Goal: Communication & Community: Answer question/provide support

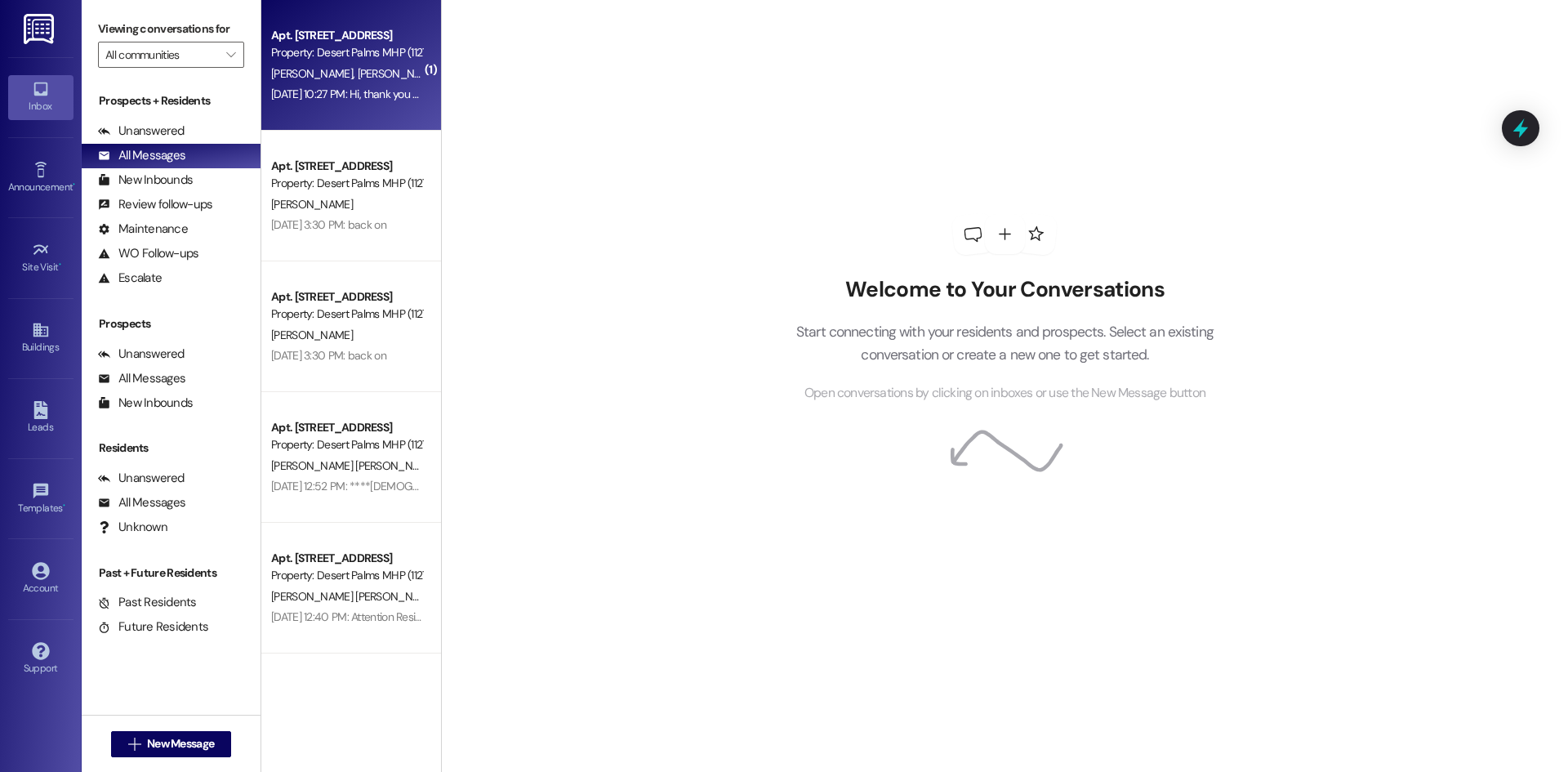
click at [365, 87] on div "[DATE] 10:27 PM: Hi, thank you for your message. Our team will make sure and ge…" at bounding box center [600, 94] width 658 height 15
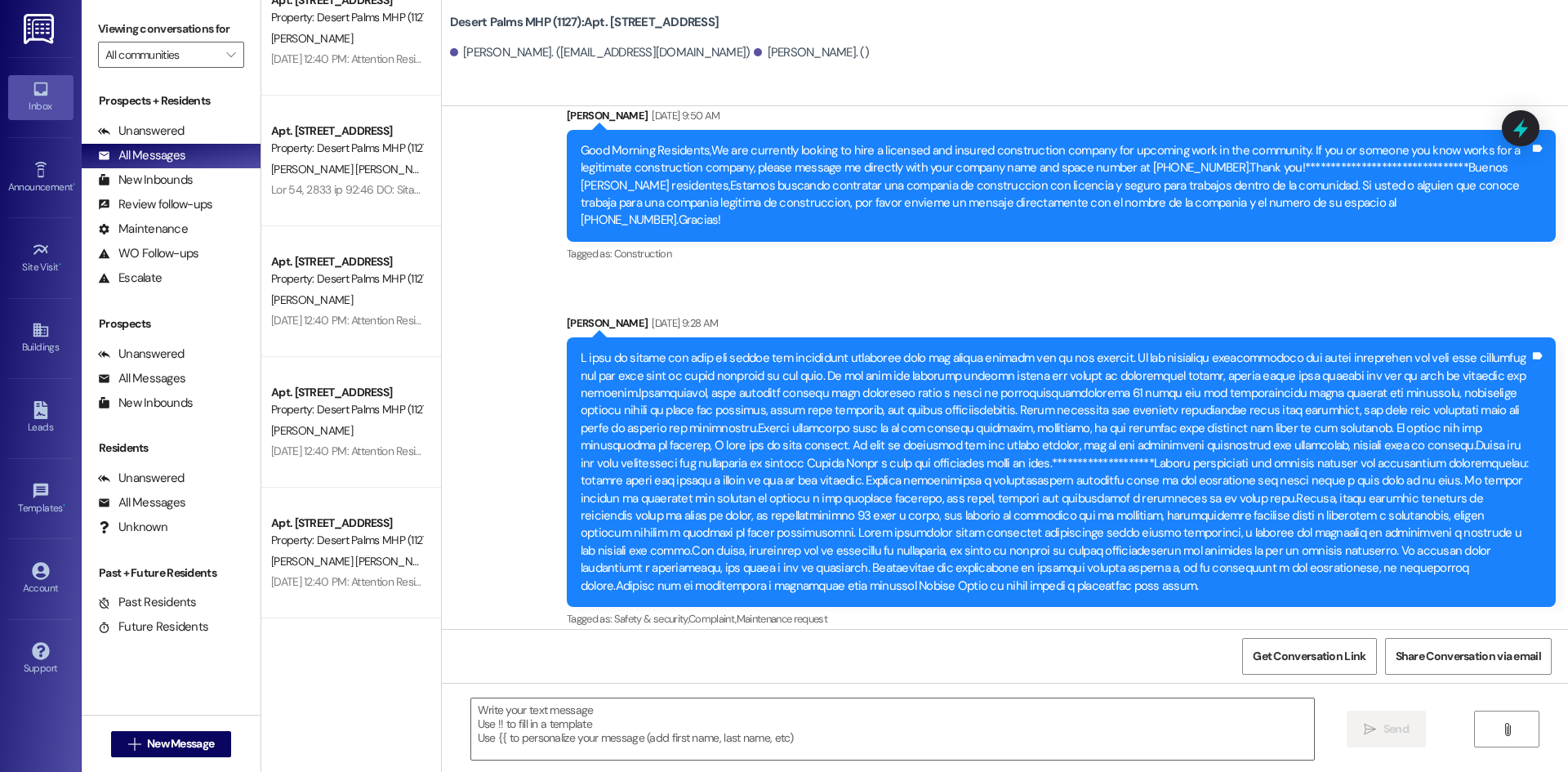
scroll to position [793, 0]
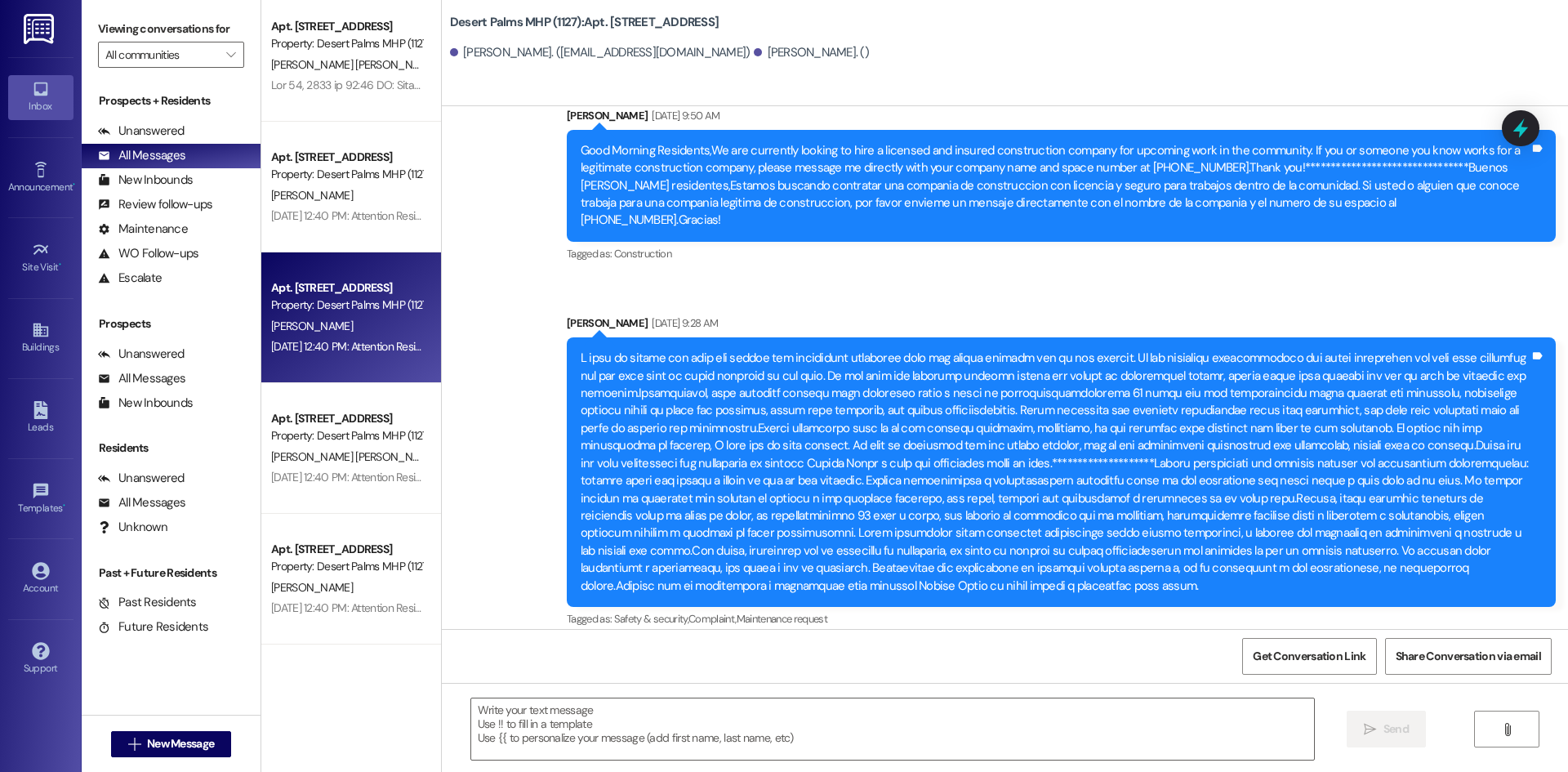
click at [382, 261] on div "Apt. [STREET_ADDRESS] Property: Desert Palms MHP (1127) [PERSON_NAME]" at bounding box center [352, 318] width 180 height 131
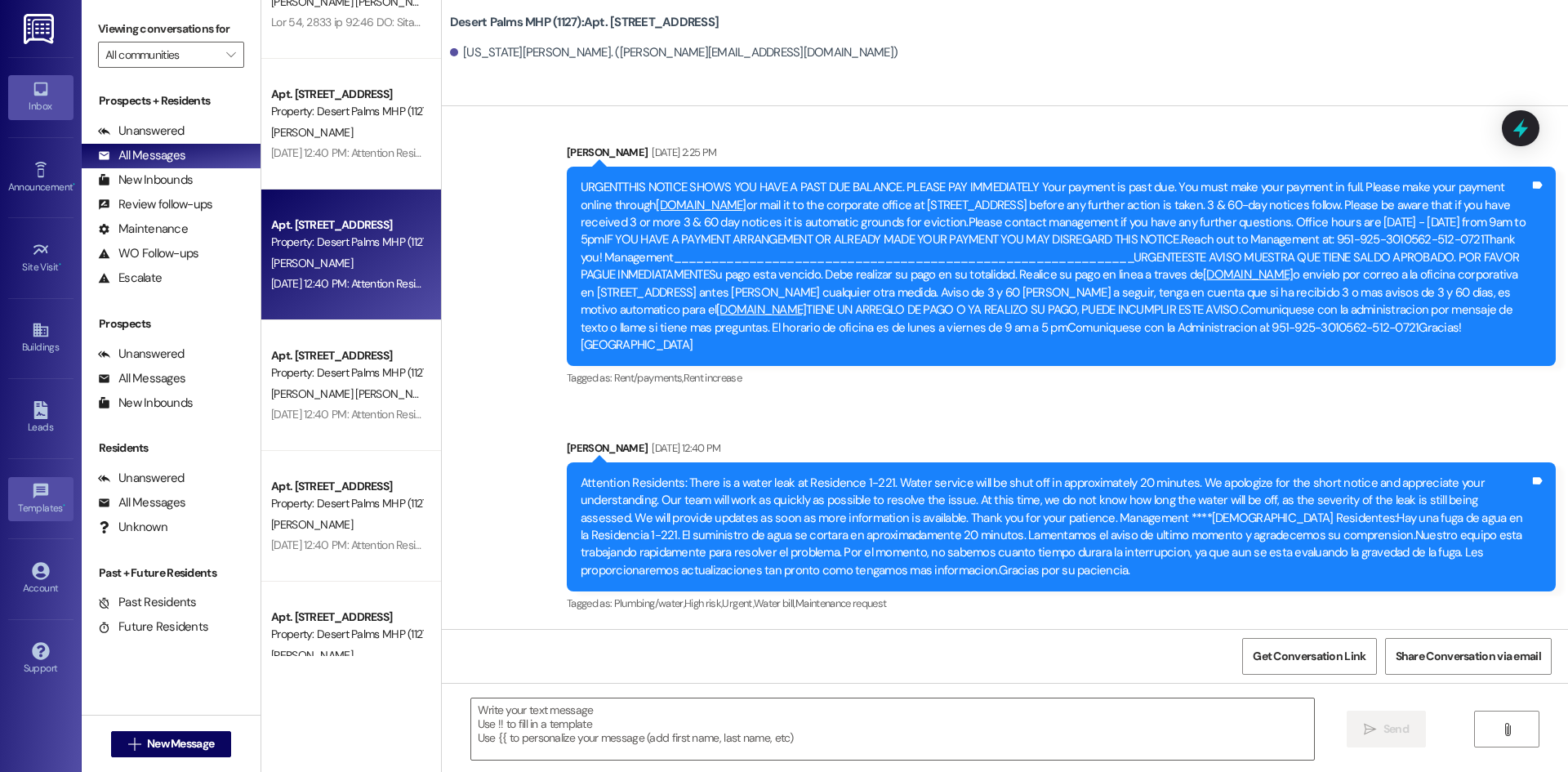
scroll to position [26066, 0]
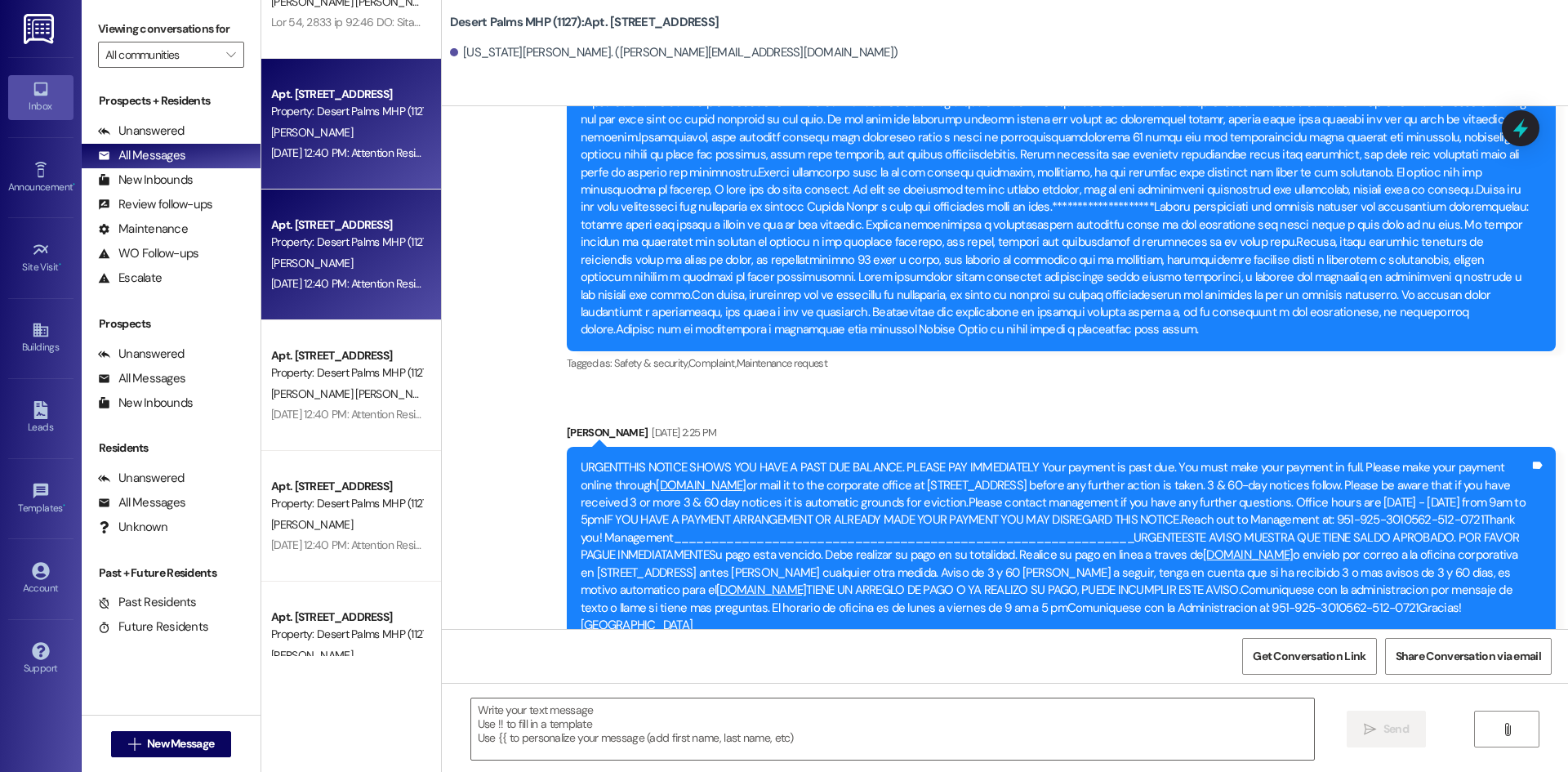
click at [308, 119] on div "Property: Desert Palms MHP (1127)" at bounding box center [347, 111] width 151 height 17
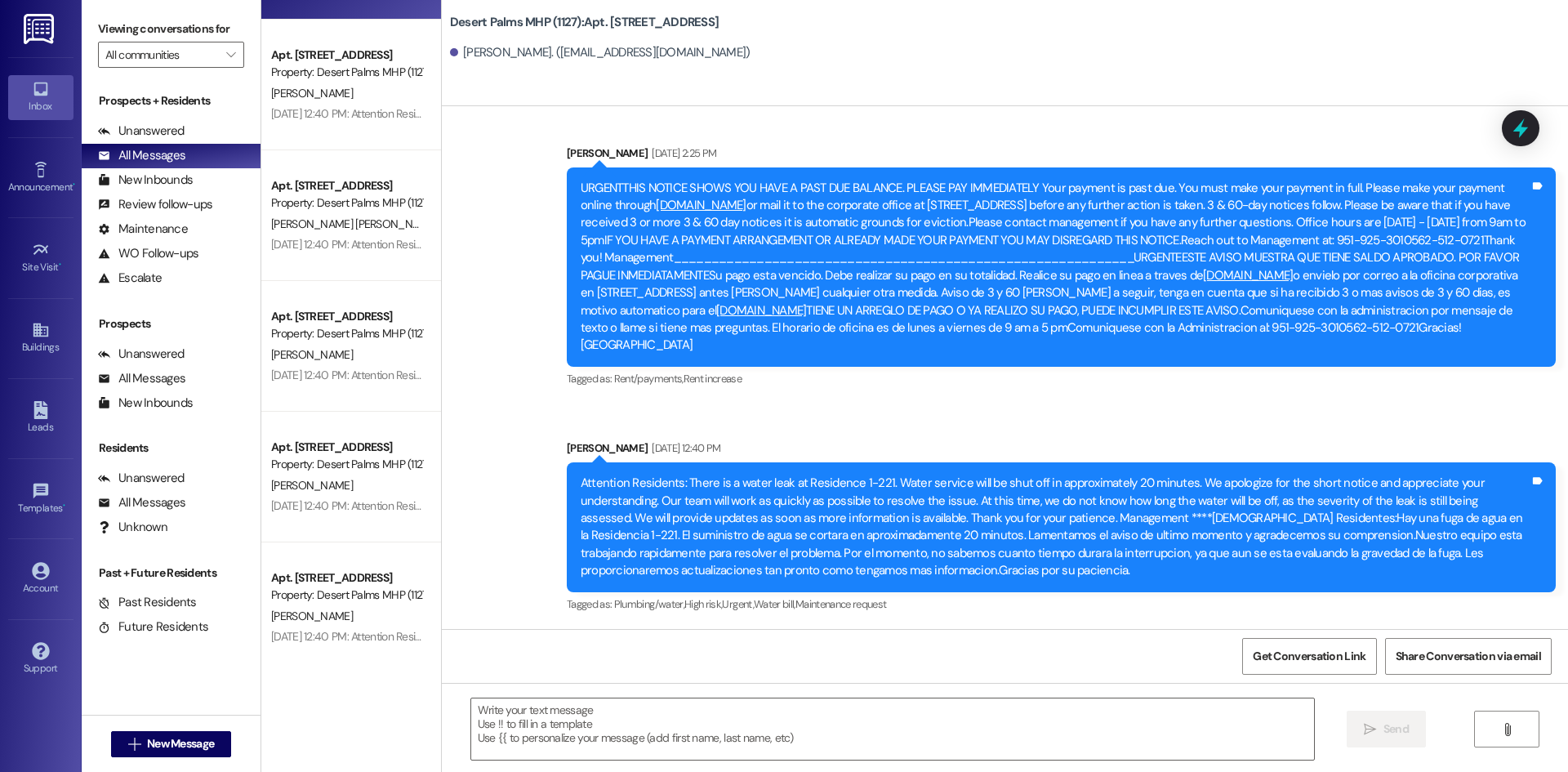
scroll to position [8980, 0]
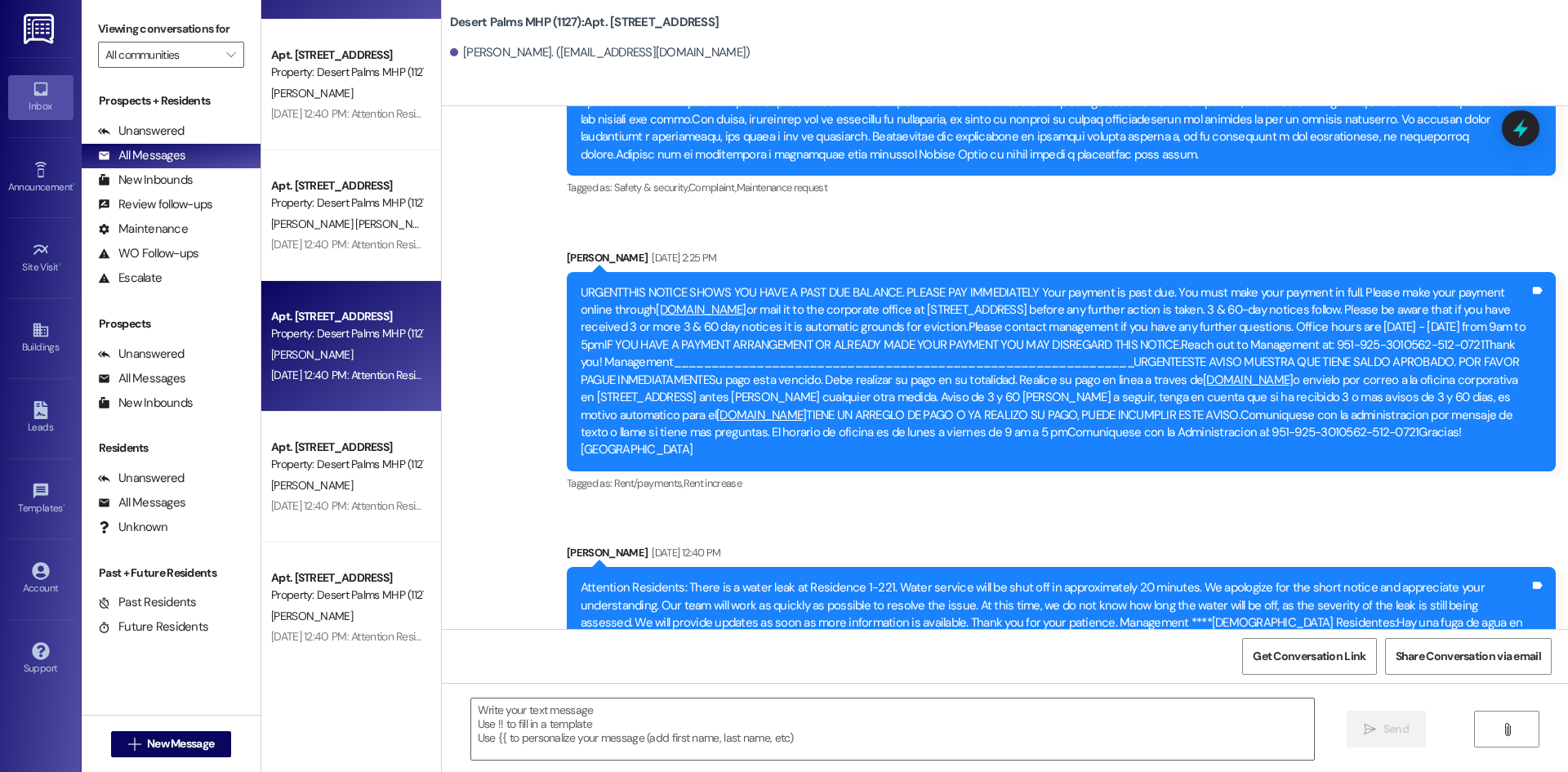
click at [335, 330] on div "Property: Desert Palms MHP (1127)" at bounding box center [347, 333] width 151 height 17
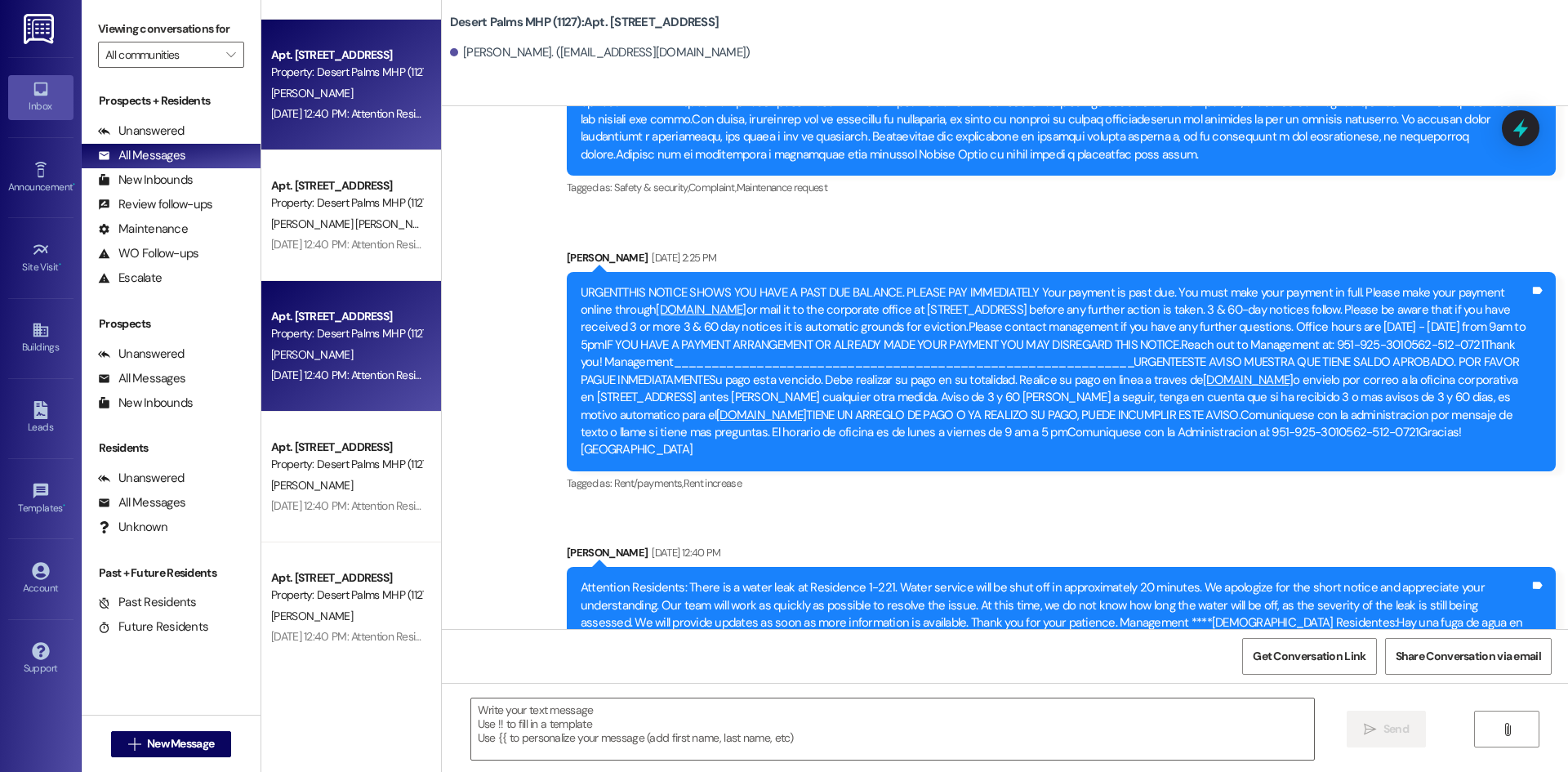
click at [362, 128] on div "Apt. [STREET_ADDRESS] Property: Desert Palms MHP (1127) [PERSON_NAME]" at bounding box center [352, 85] width 180 height 131
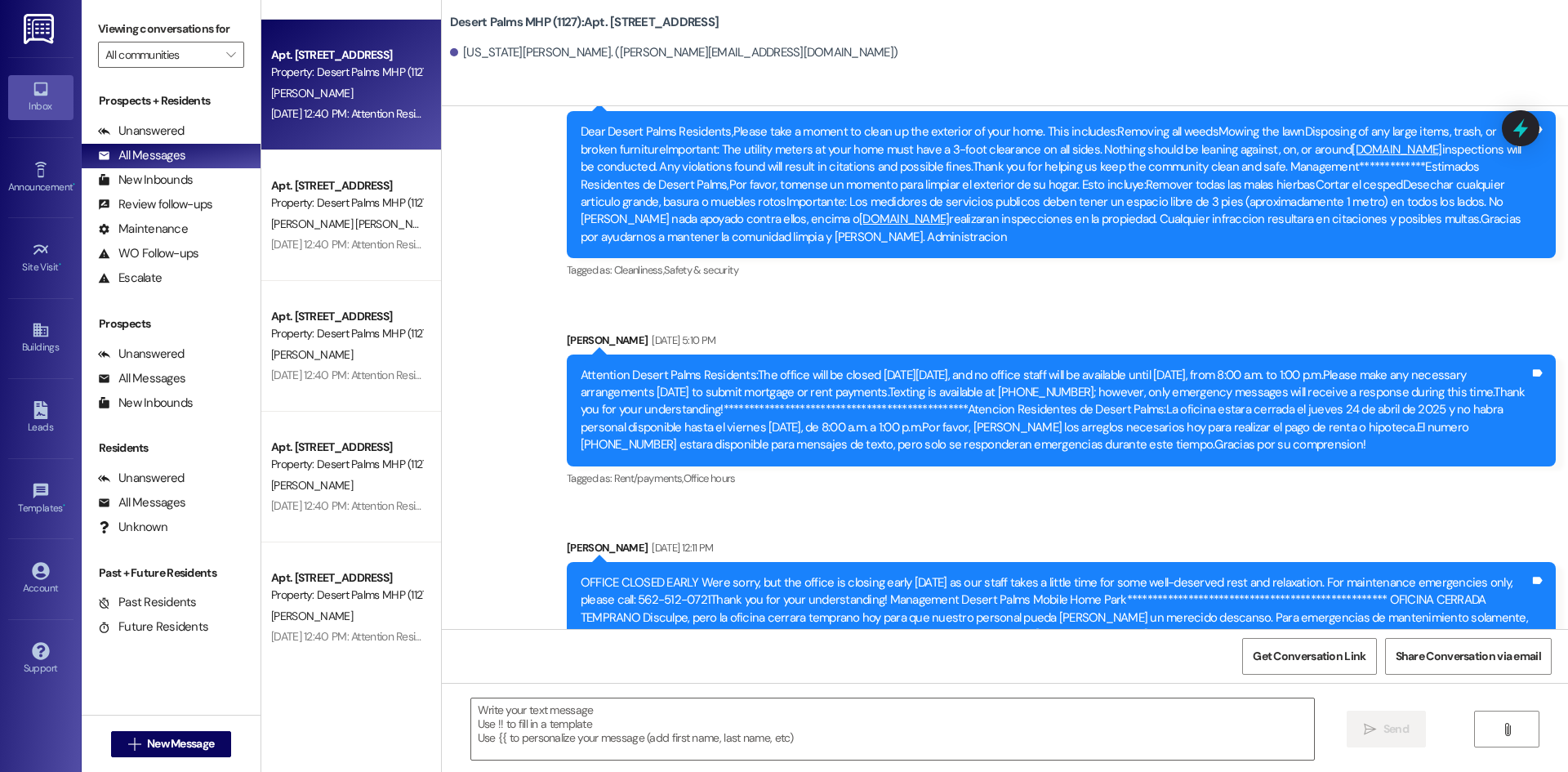
scroll to position [26066, 0]
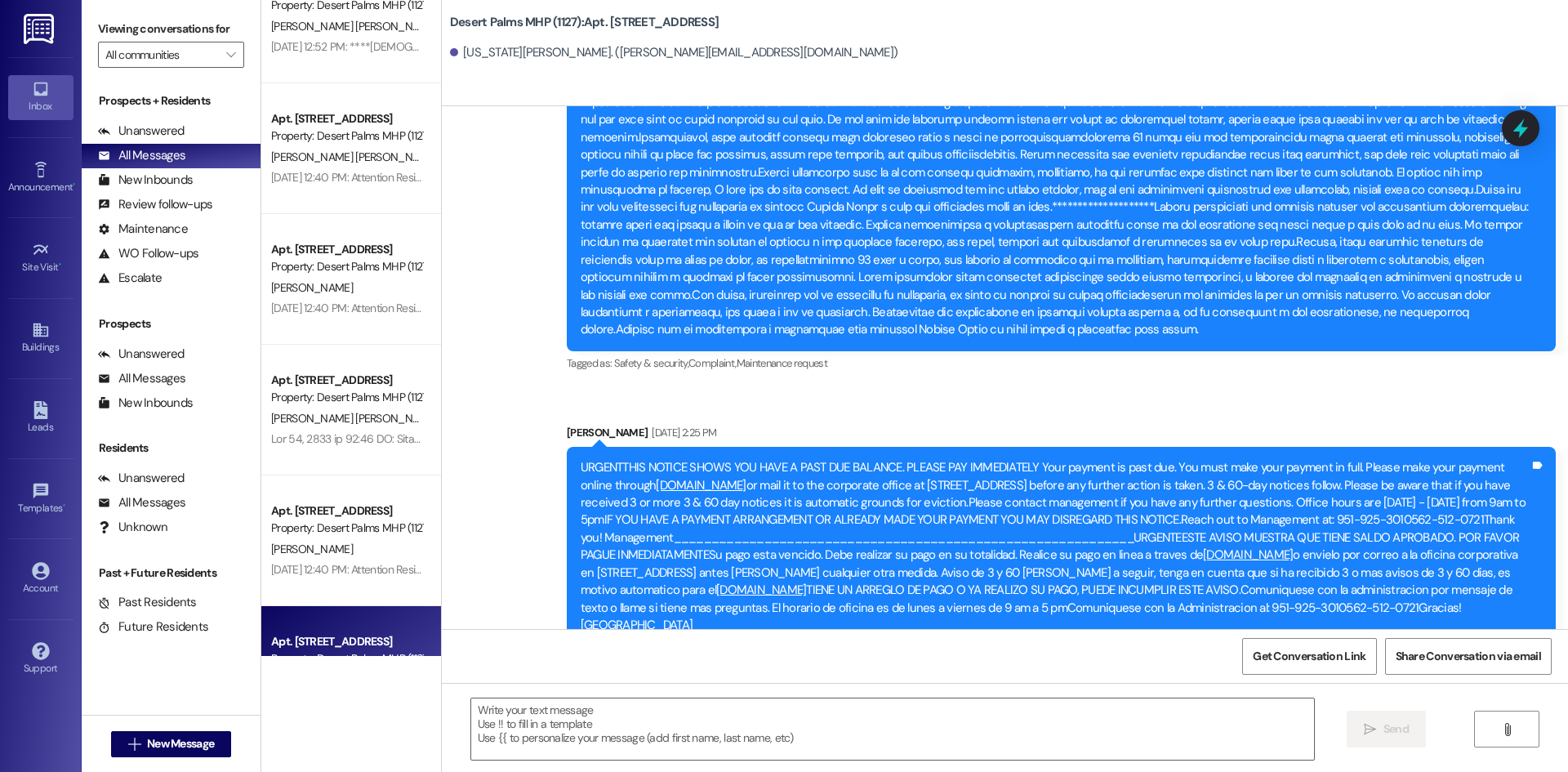
click at [359, 129] on div "Property: Desert Palms MHP (1127)" at bounding box center [347, 136] width 151 height 17
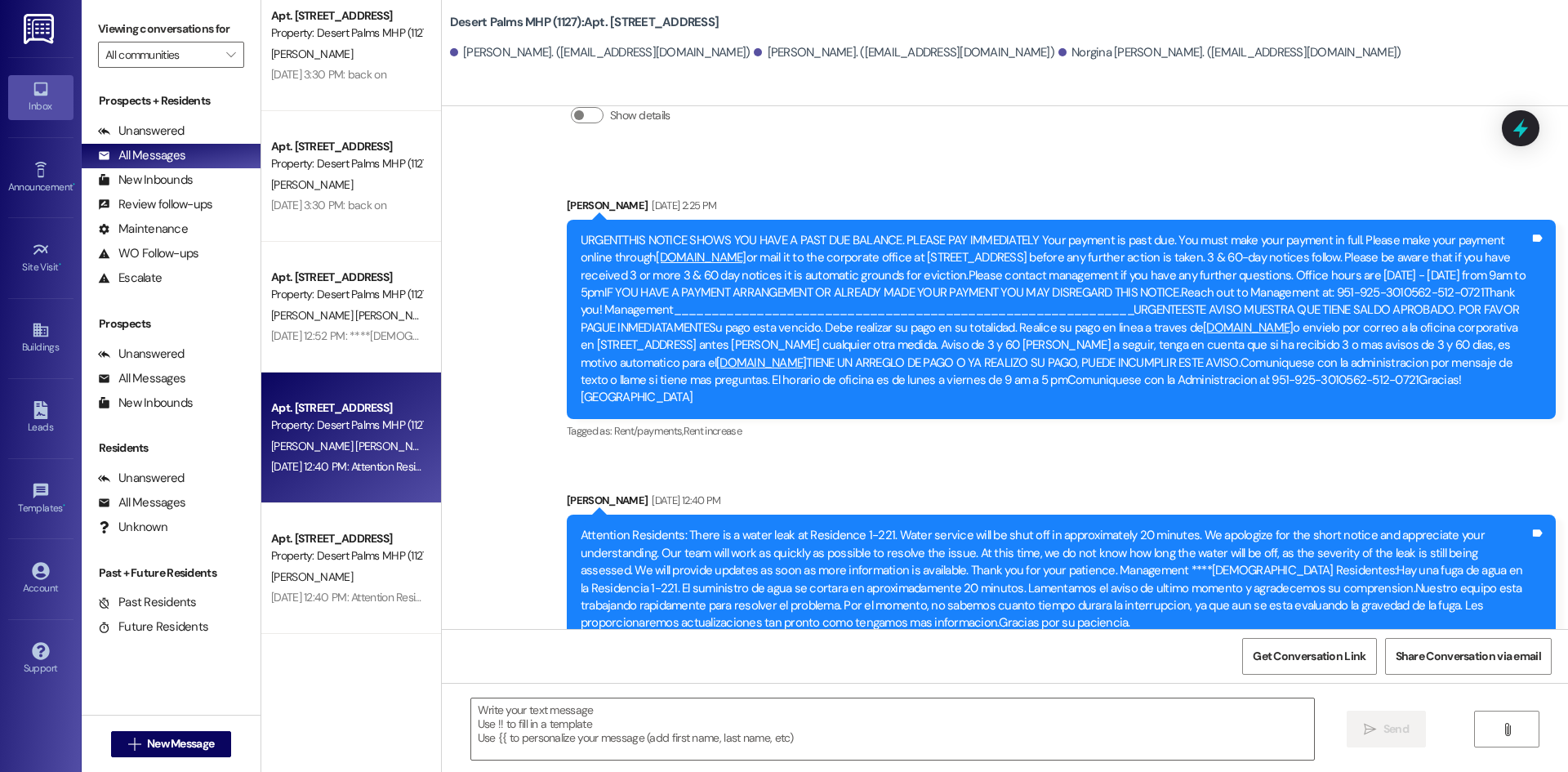
scroll to position [0, 0]
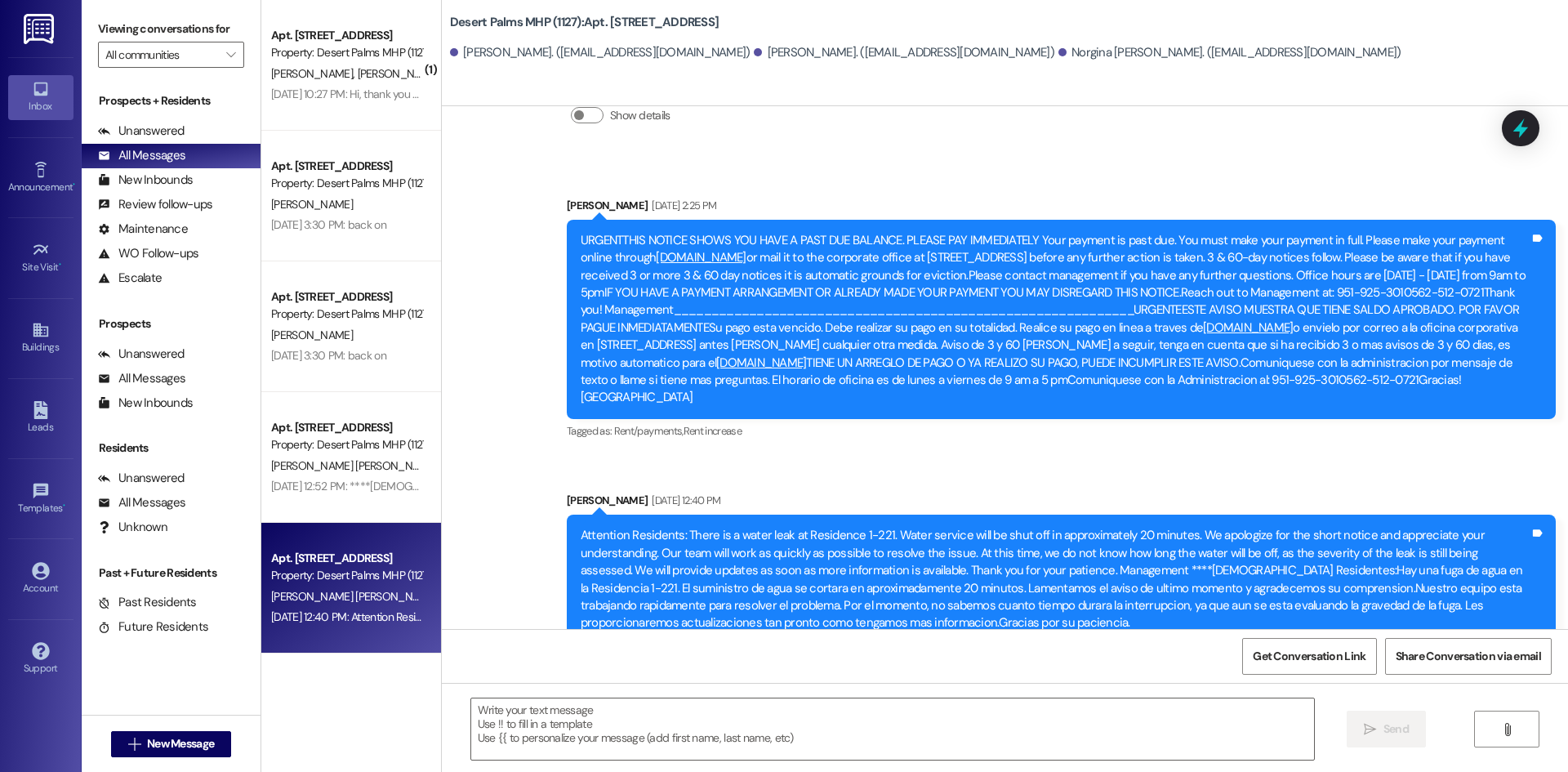
click at [359, 129] on div "Apt. 26, [STREET_ADDRESS] Property: Desert Palms MHP (1127) [PERSON_NAME] [PERS…" at bounding box center [352, 65] width 180 height 131
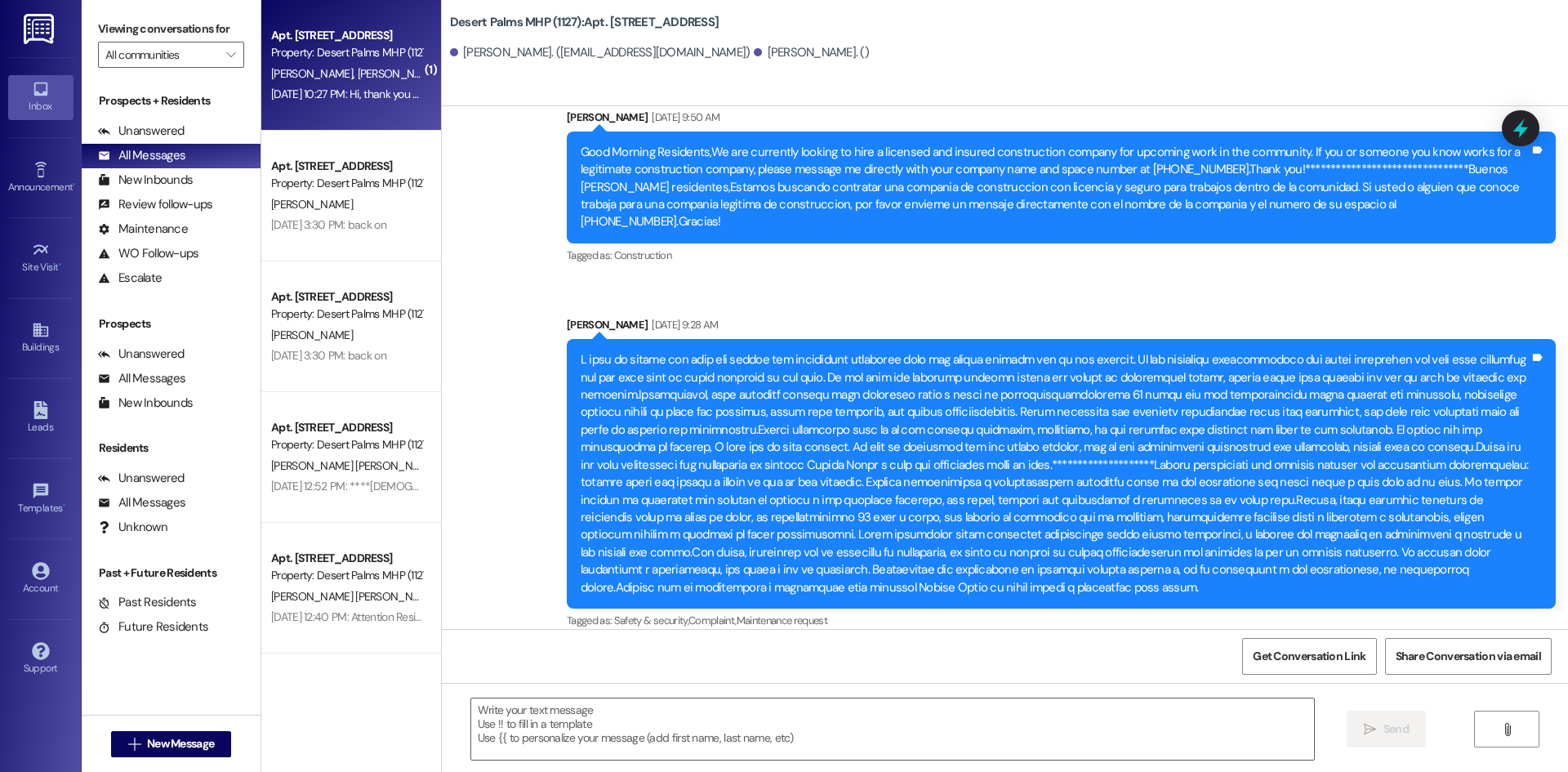
scroll to position [76050, 0]
